Goal: Transaction & Acquisition: Purchase product/service

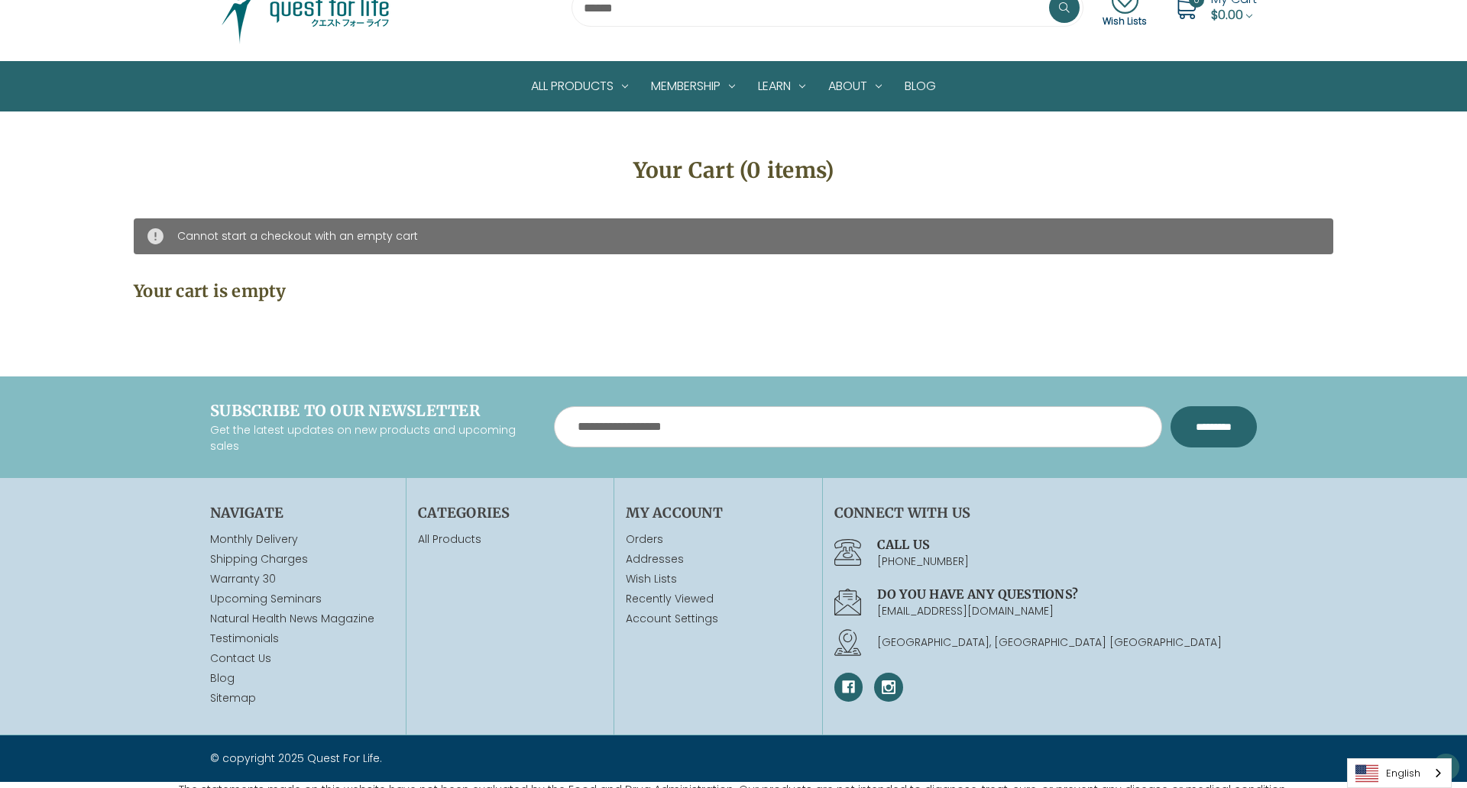
scroll to position [95, 0]
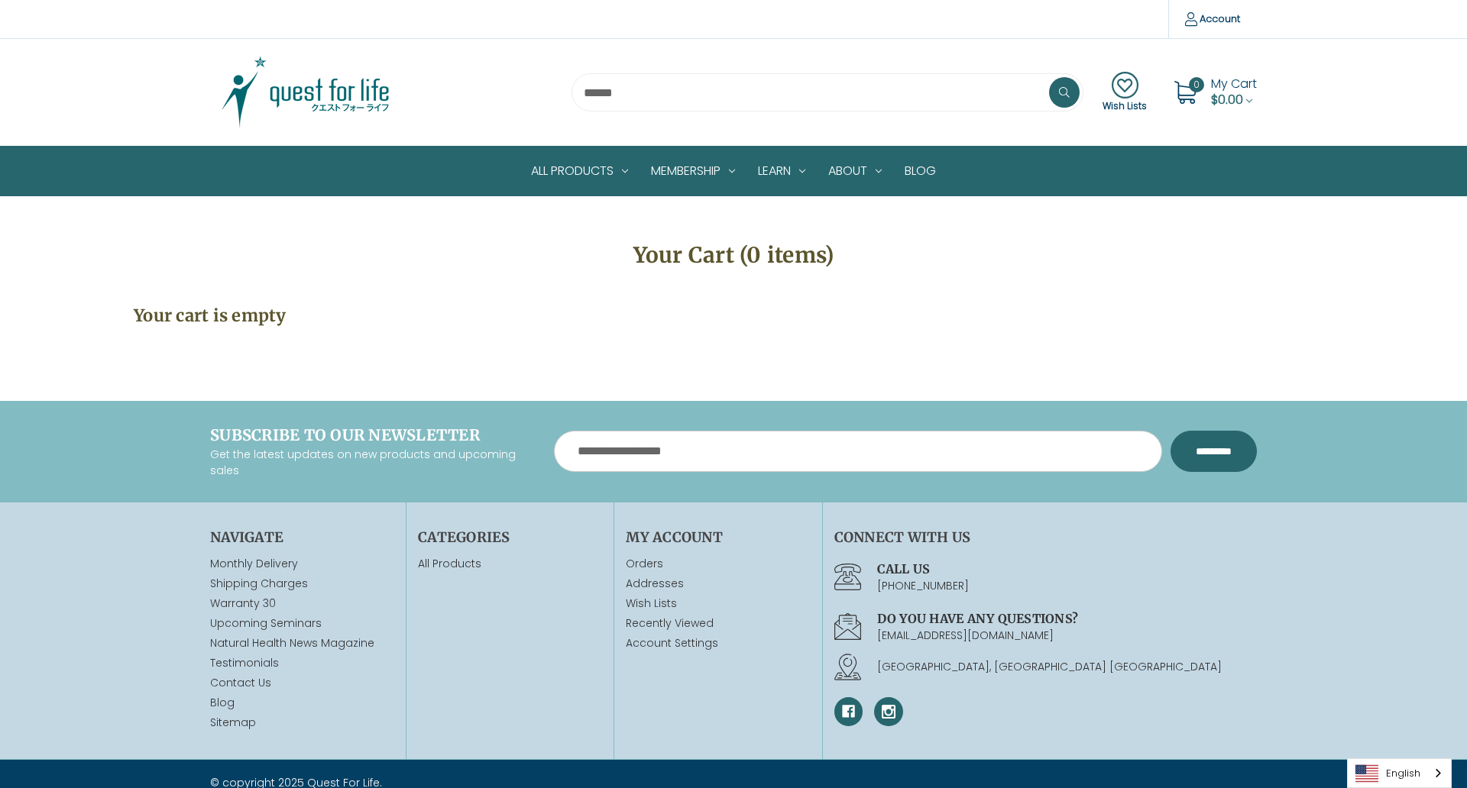
scroll to position [34, 0]
